Goal: Task Accomplishment & Management: Complete application form

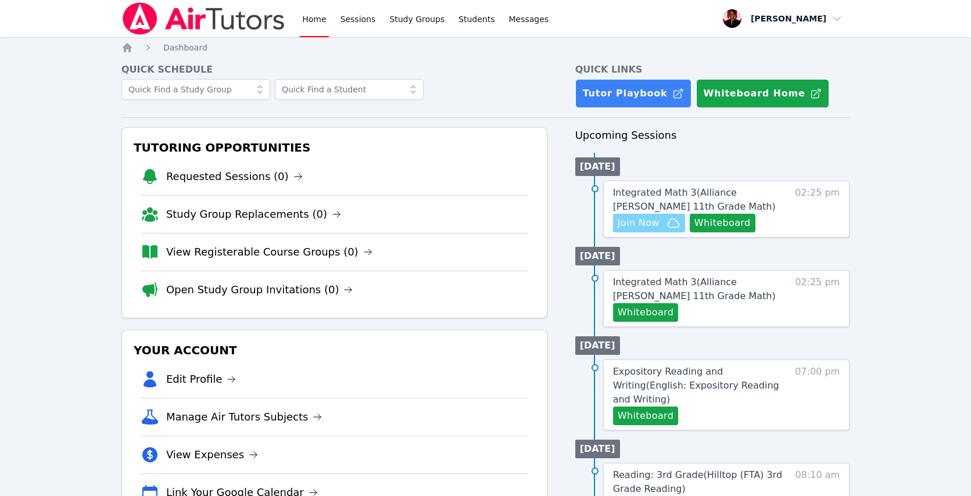
click at [660, 222] on span "Join Now" at bounding box center [649, 223] width 63 height 14
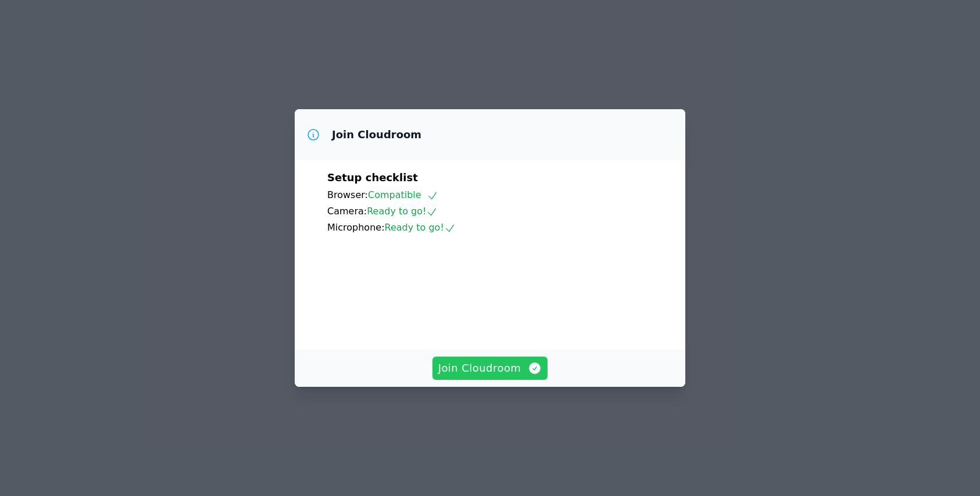
click at [528, 376] on icon "button" at bounding box center [535, 369] width 14 height 14
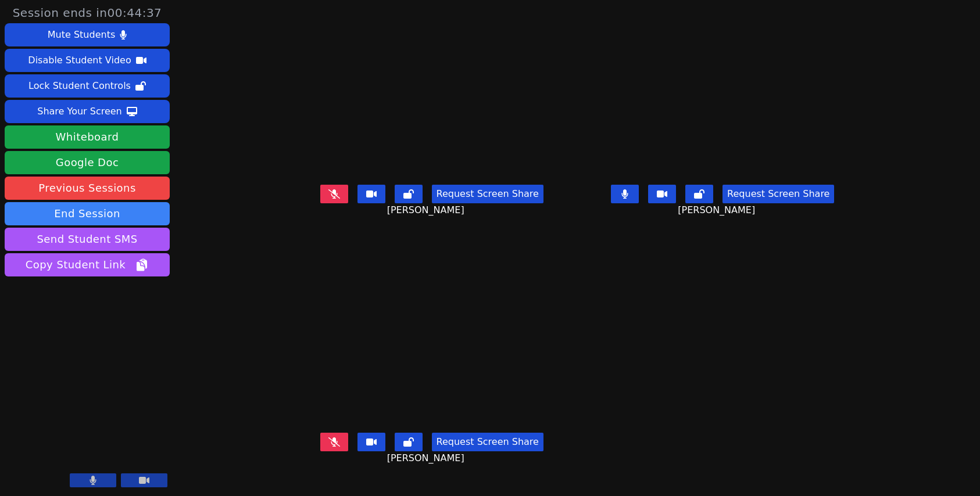
scroll to position [6, 0]
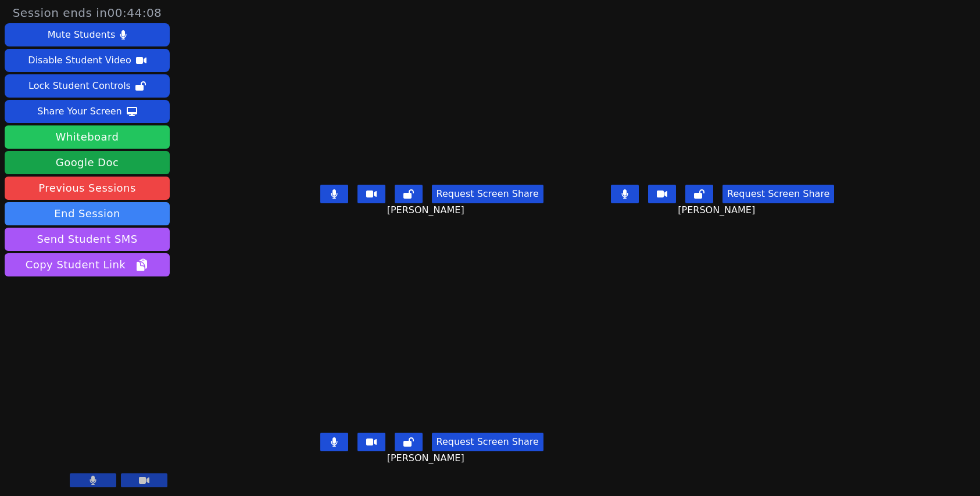
click at [139, 139] on button "Whiteboard" at bounding box center [87, 137] width 165 height 23
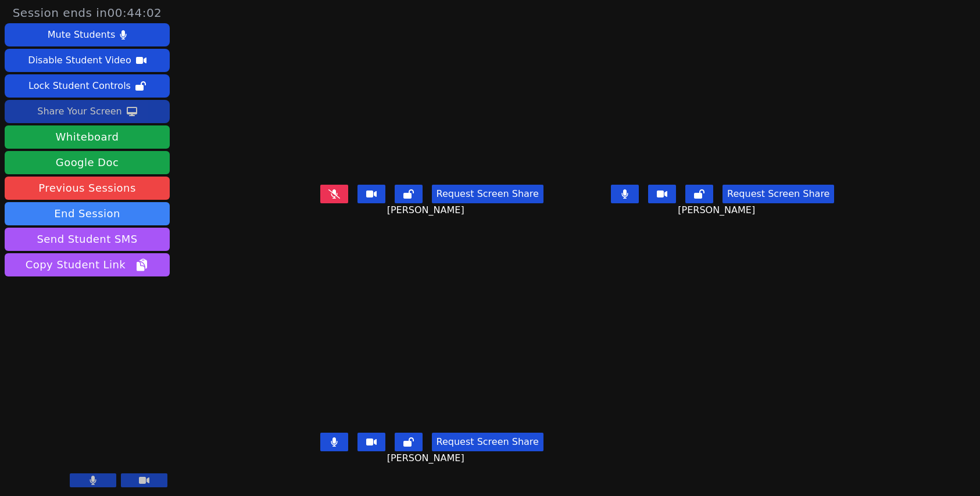
click at [136, 115] on button "Share Your Screen" at bounding box center [87, 111] width 165 height 23
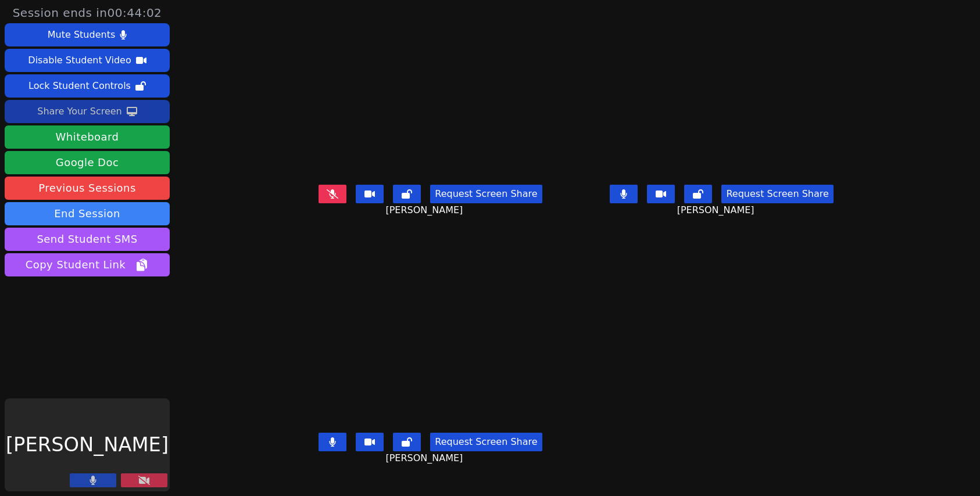
scroll to position [9, 0]
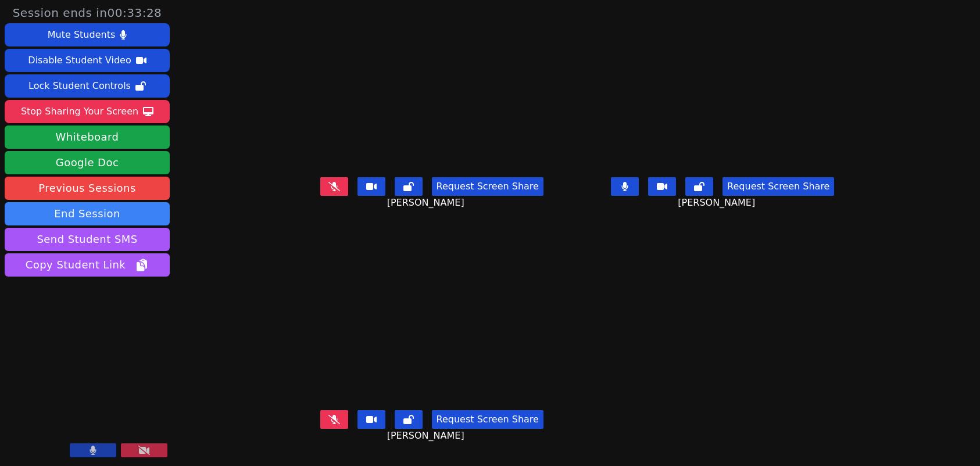
click at [88, 453] on button at bounding box center [93, 451] width 47 height 14
click at [103, 449] on button at bounding box center [93, 451] width 47 height 14
click at [96, 449] on icon at bounding box center [93, 450] width 7 height 9
click at [103, 453] on button at bounding box center [93, 451] width 47 height 14
click at [97, 452] on button at bounding box center [93, 451] width 47 height 14
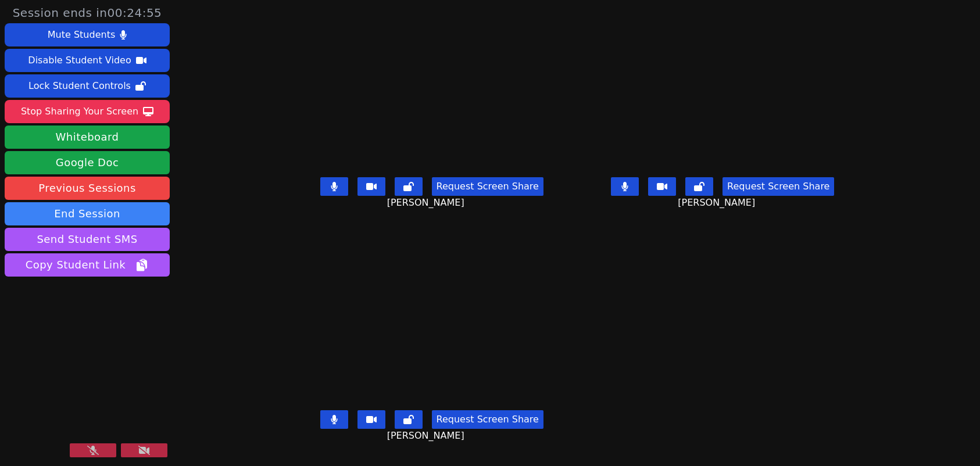
click at [95, 449] on icon at bounding box center [93, 450] width 12 height 9
drag, startPoint x: 95, startPoint y: 453, endPoint x: 104, endPoint y: 451, distance: 9.6
click at [104, 451] on button at bounding box center [93, 451] width 47 height 14
click at [94, 451] on icon at bounding box center [93, 450] width 12 height 9
click at [90, 452] on icon at bounding box center [93, 450] width 6 height 9
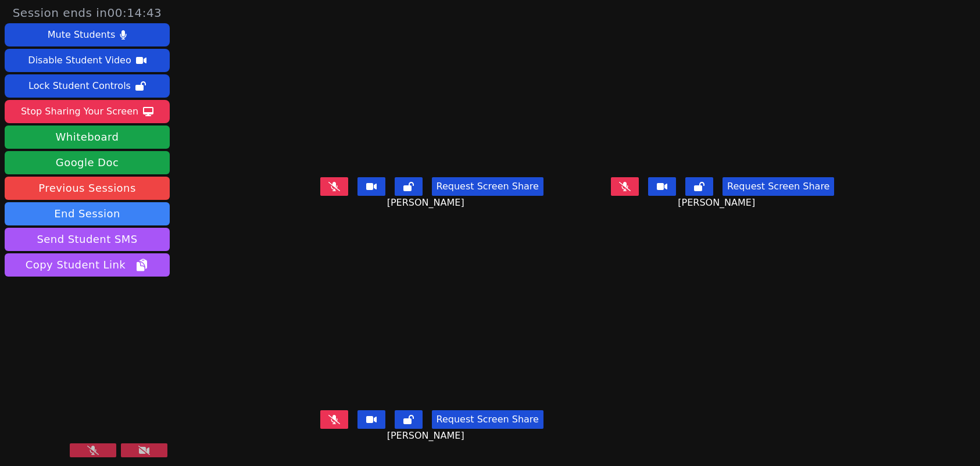
click at [92, 453] on icon at bounding box center [93, 450] width 12 height 9
click at [94, 449] on icon at bounding box center [93, 450] width 6 height 9
click at [96, 452] on icon at bounding box center [93, 450] width 12 height 9
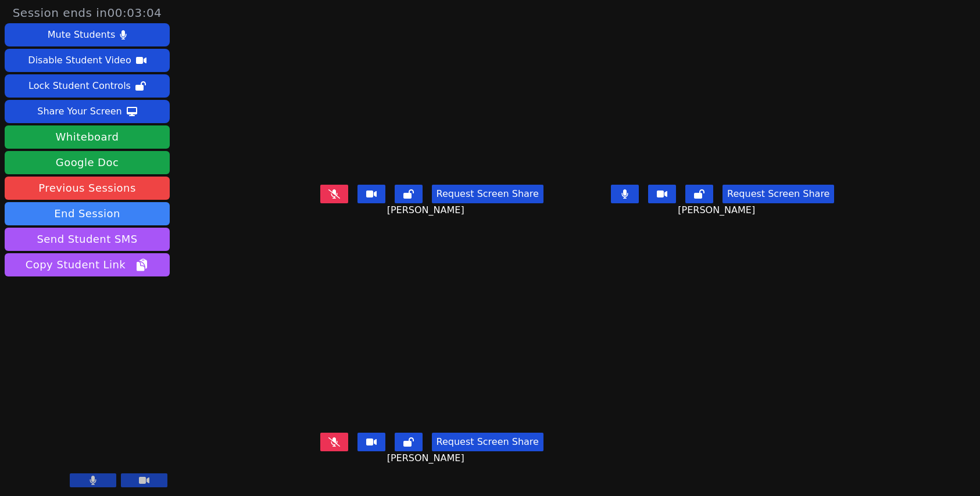
scroll to position [6, 0]
click at [131, 107] on icon at bounding box center [132, 111] width 10 height 9
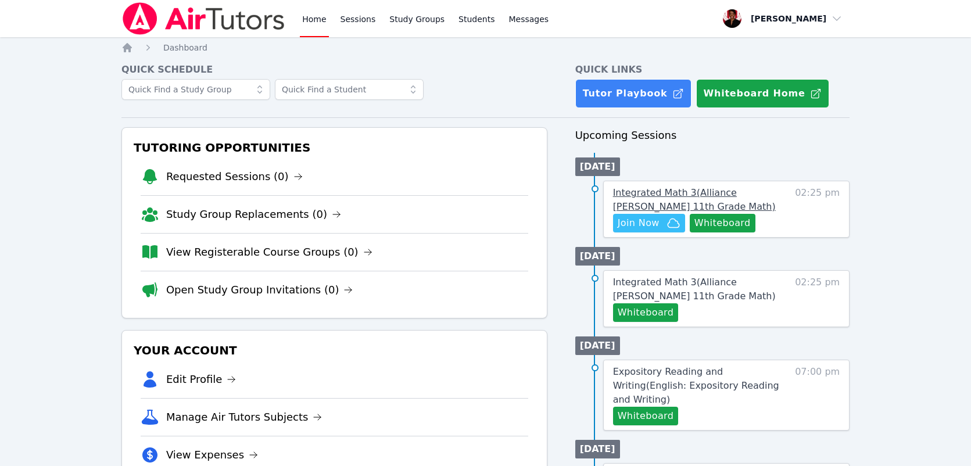
click at [674, 194] on span "Integrated Math 3 ( Alliance McKinzie 11th Grade Math )" at bounding box center [694, 199] width 163 height 25
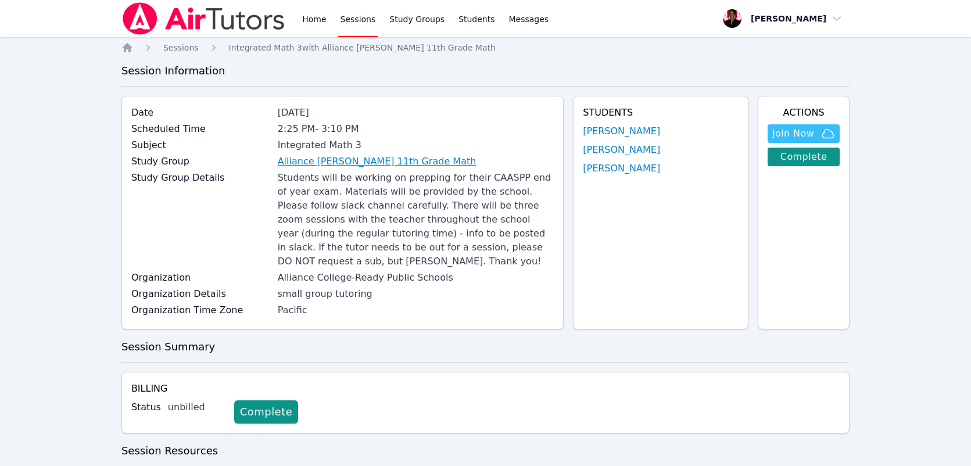
click at [392, 163] on link "Alliance McKinzie 11th Grade Math" at bounding box center [377, 162] width 199 height 14
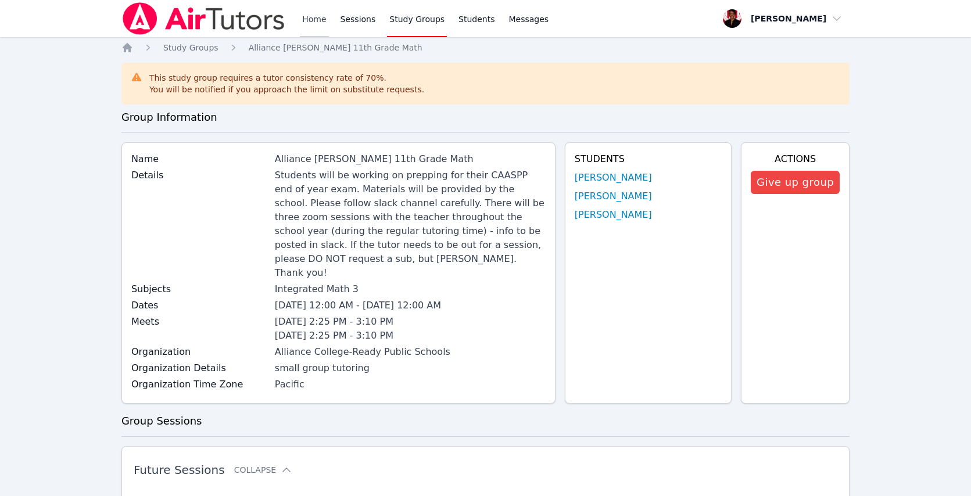
click at [313, 15] on link "Home" at bounding box center [314, 18] width 28 height 37
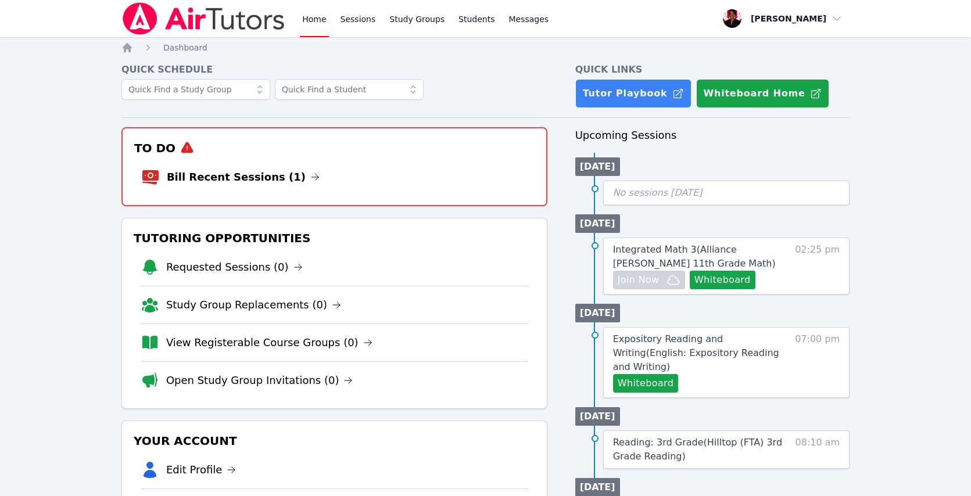
click at [265, 173] on link "Bill Recent Sessions (1)" at bounding box center [243, 177] width 153 height 16
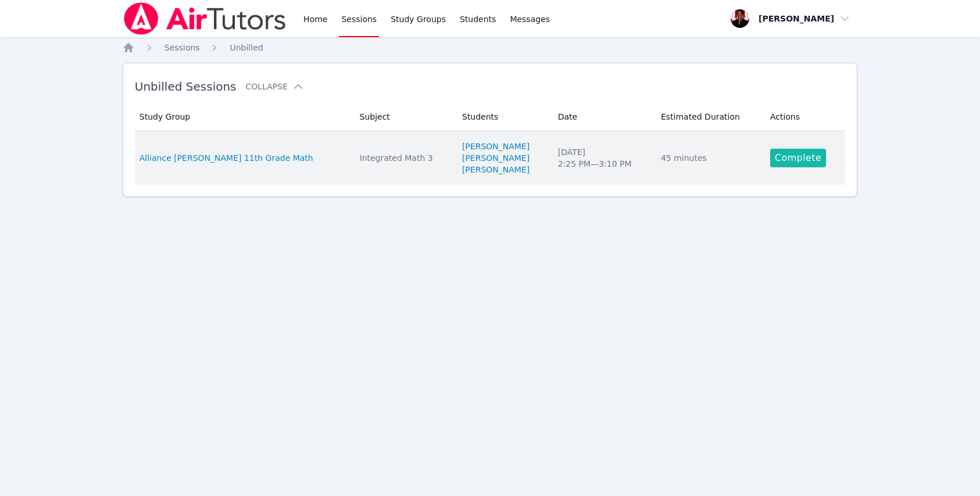
click at [789, 153] on link "Complete" at bounding box center [798, 158] width 56 height 19
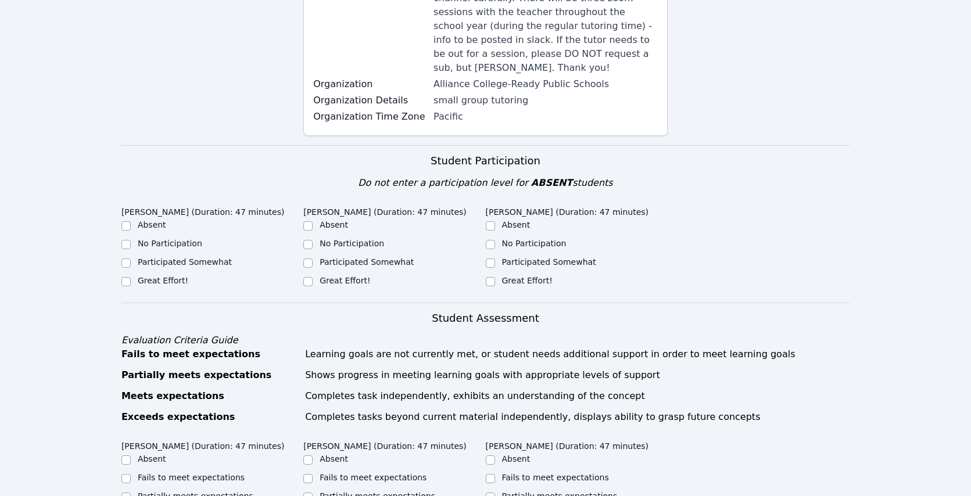
scroll to position [556, 0]
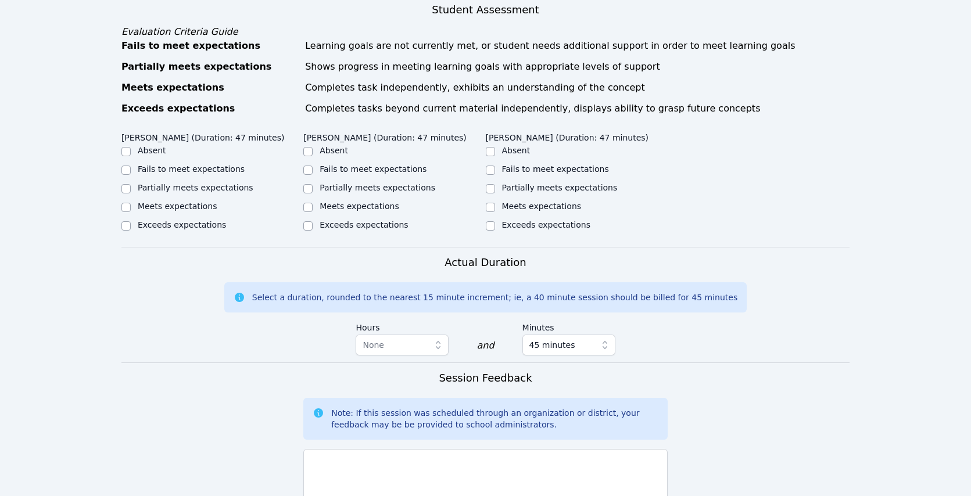
click at [191, 209] on label "Meets expectations" at bounding box center [178, 206] width 80 height 9
click at [131, 209] on input "Meets expectations" at bounding box center [126, 207] width 9 height 9
checkbox input "true"
click at [380, 211] on label "Meets expectations" at bounding box center [360, 206] width 80 height 9
click at [313, 212] on input "Meets expectations" at bounding box center [307, 207] width 9 height 9
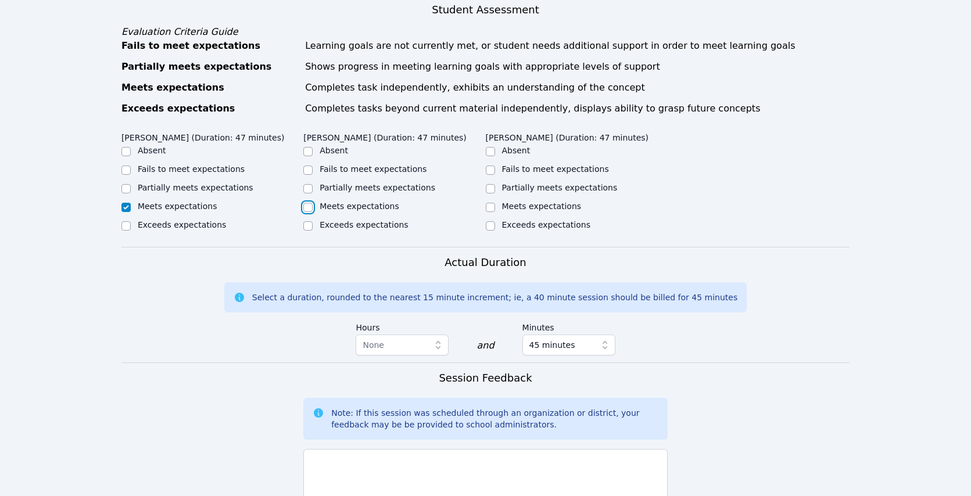
checkbox input "true"
click at [543, 203] on label "Meets expectations" at bounding box center [542, 206] width 80 height 9
click at [495, 203] on input "Meets expectations" at bounding box center [490, 207] width 9 height 9
checkbox input "true"
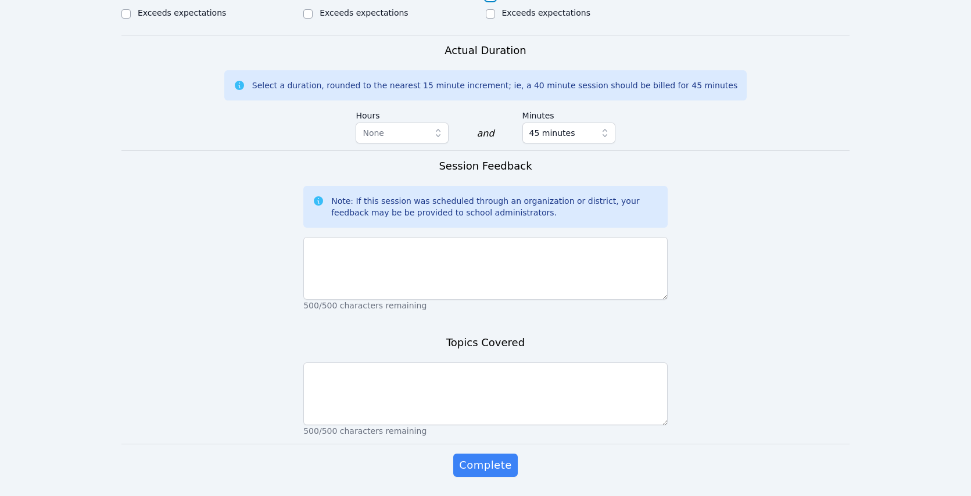
scroll to position [804, 0]
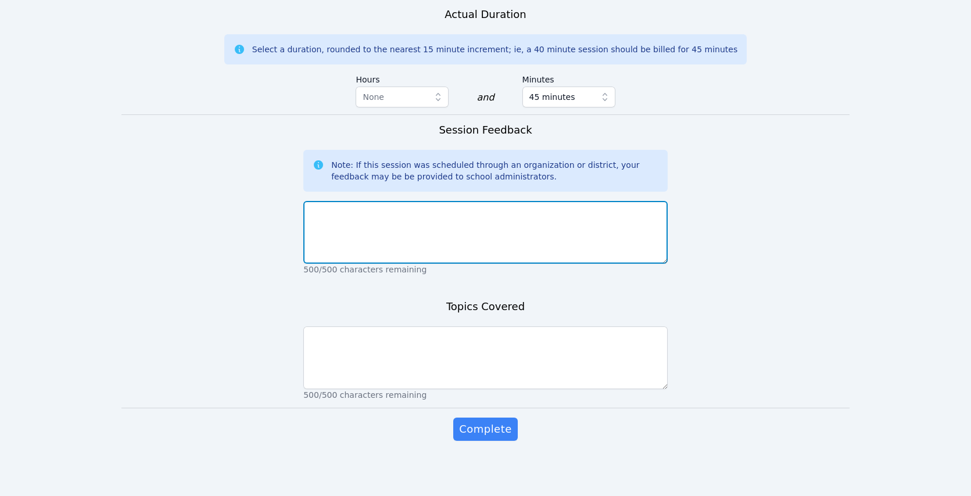
click at [482, 227] on textarea at bounding box center [485, 232] width 365 height 63
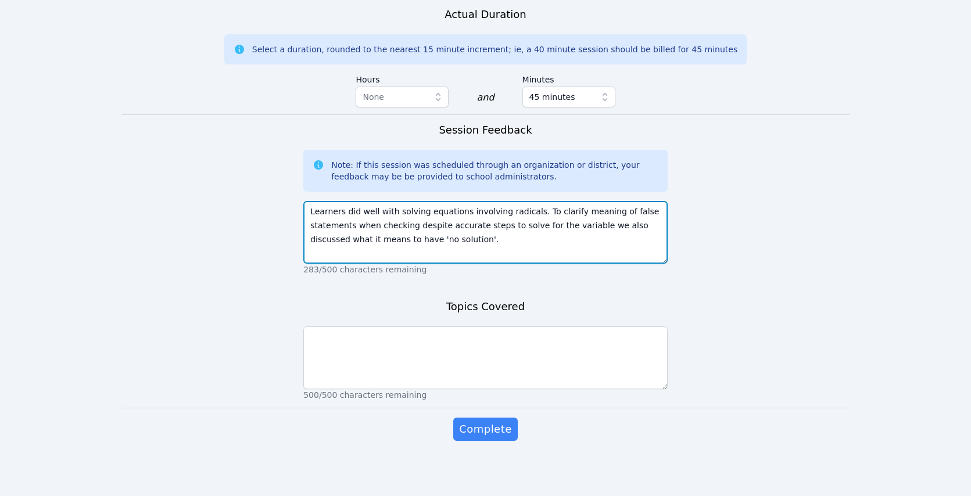
type textarea "Learners did well with solving equations involving radicals. To clarify meaning…"
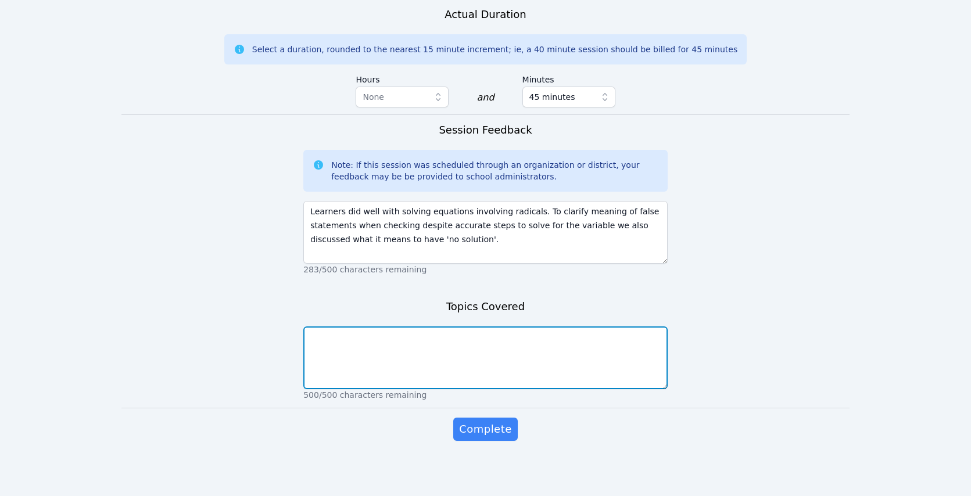
click at [524, 352] on textarea at bounding box center [485, 358] width 365 height 63
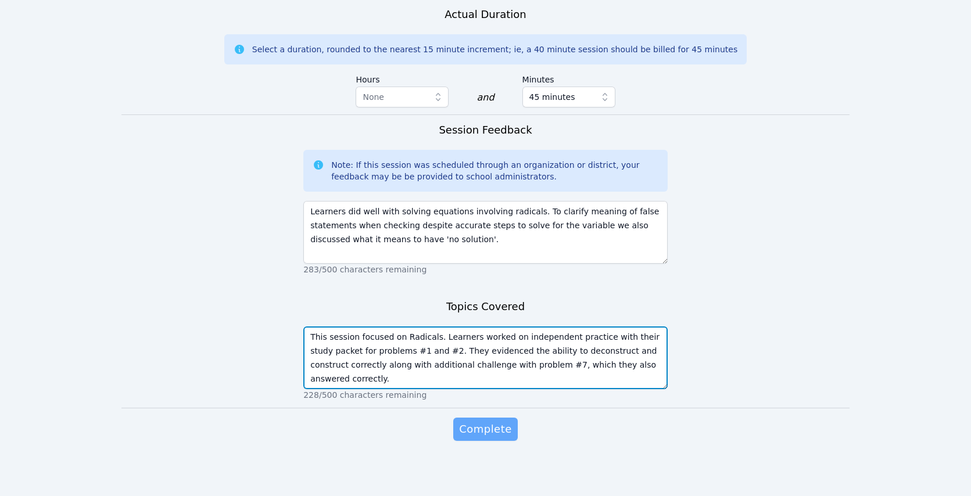
type textarea "This session focused on Radicals. Learners worked on independent practice with …"
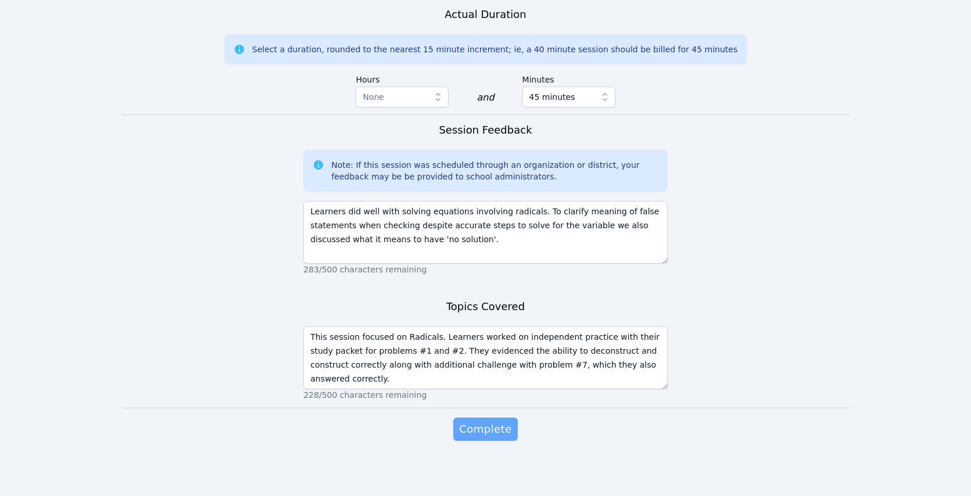
click at [498, 438] on span "Complete" at bounding box center [485, 429] width 52 height 16
click at [505, 438] on span "Complete" at bounding box center [485, 429] width 52 height 16
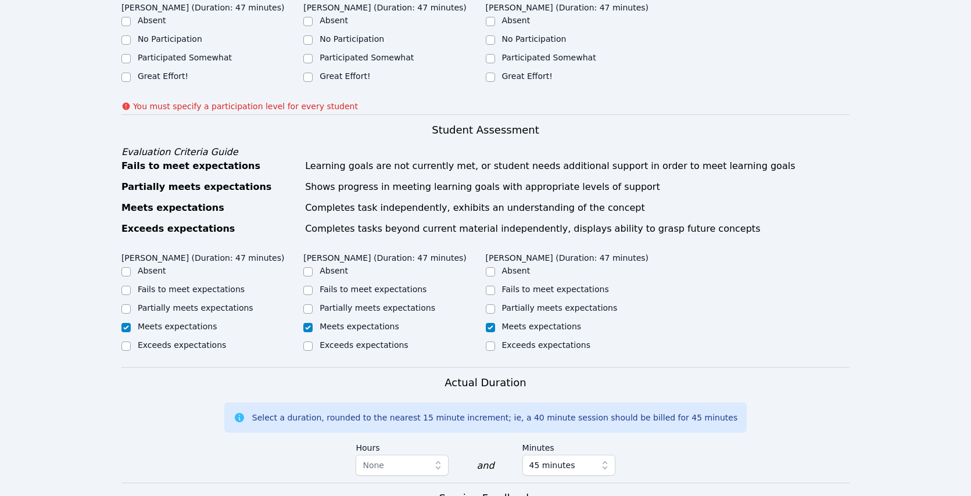
scroll to position [227, 0]
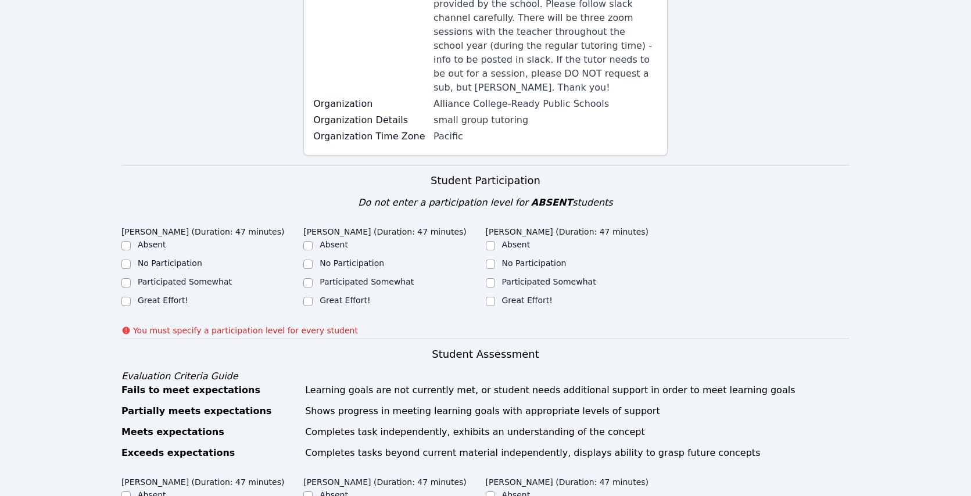
click at [175, 296] on label "Great Effort!" at bounding box center [163, 300] width 51 height 9
click at [131, 297] on input "Great Effort!" at bounding box center [126, 301] width 9 height 9
checkbox input "true"
drag, startPoint x: 346, startPoint y: 301, endPoint x: 360, endPoint y: 305, distance: 13.8
click at [346, 301] on label "Great Effort!" at bounding box center [345, 300] width 51 height 9
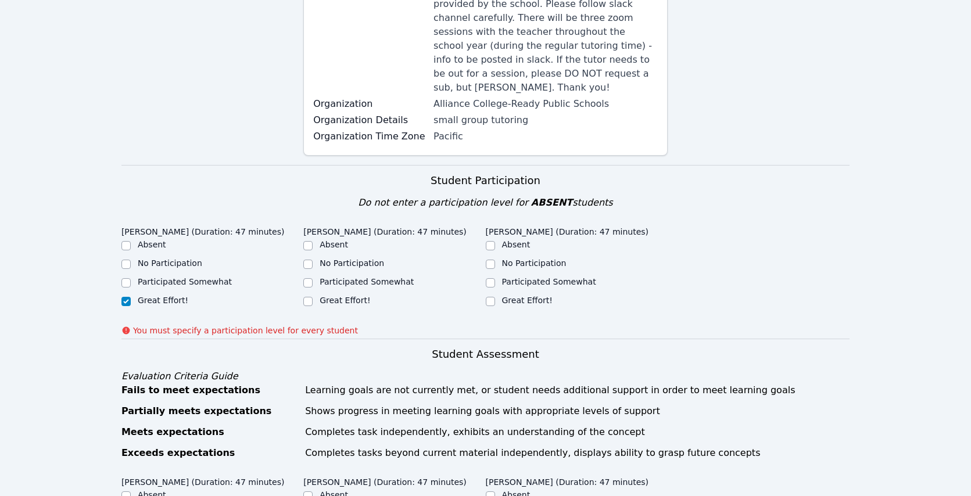
click at [313, 301] on input "Great Effort!" at bounding box center [307, 301] width 9 height 9
checkbox input "true"
click at [501, 295] on div "Great Effort!" at bounding box center [577, 302] width 182 height 14
click at [541, 296] on label "Great Effort!" at bounding box center [527, 300] width 51 height 9
click at [495, 297] on input "Great Effort!" at bounding box center [490, 301] width 9 height 9
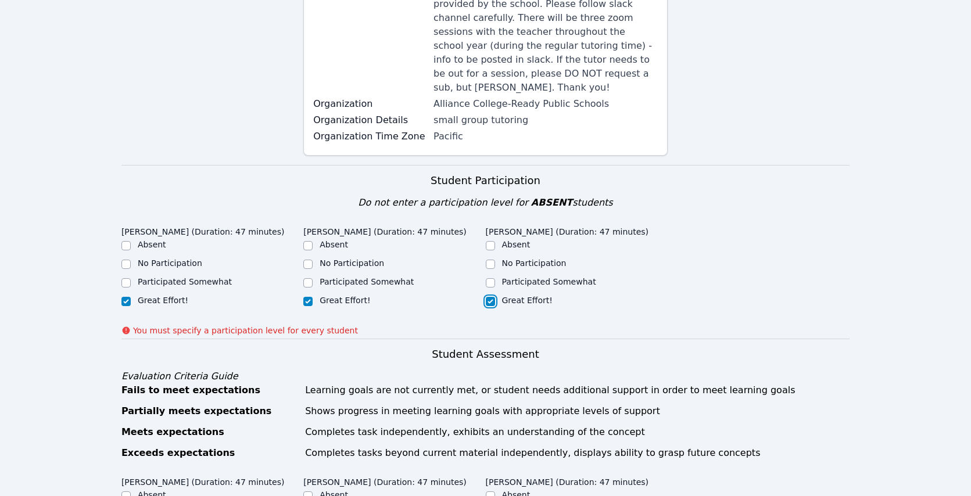
checkbox input "true"
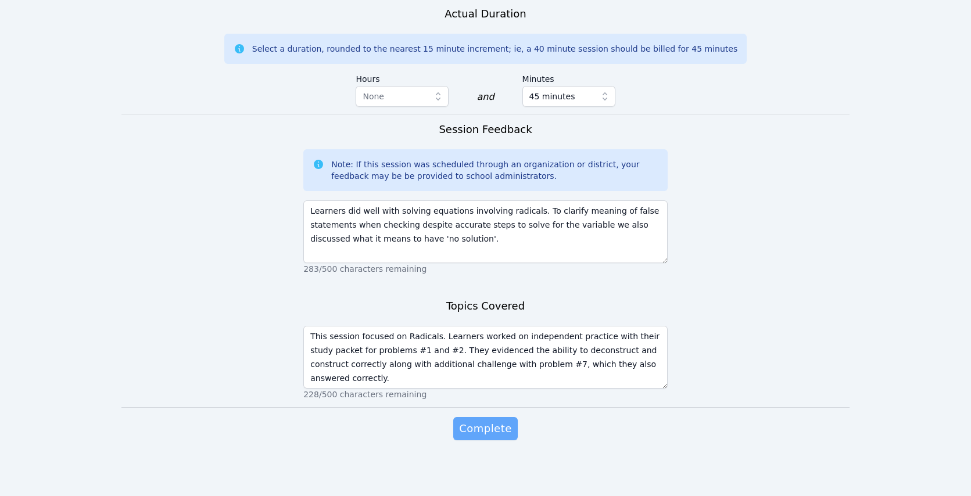
click at [502, 425] on span "Complete" at bounding box center [485, 429] width 52 height 16
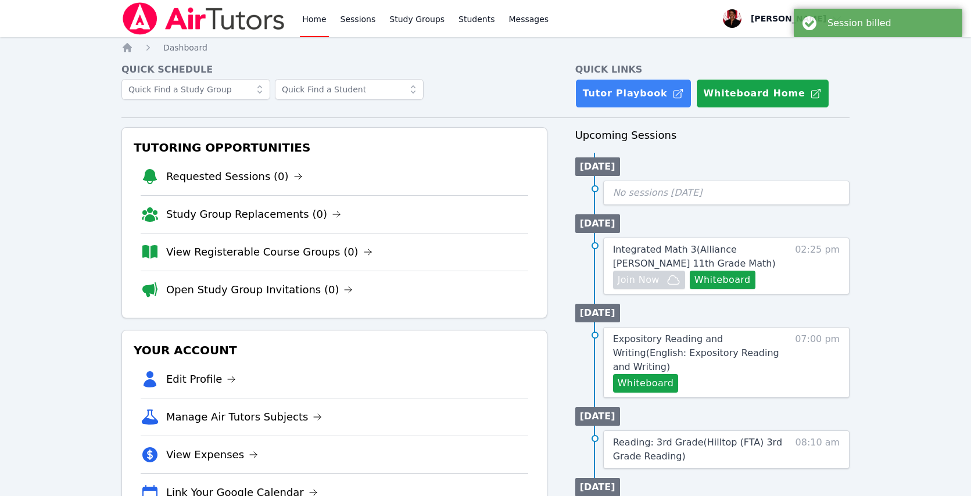
click at [319, 22] on link "Home" at bounding box center [314, 18] width 28 height 37
